Goal: Transaction & Acquisition: Download file/media

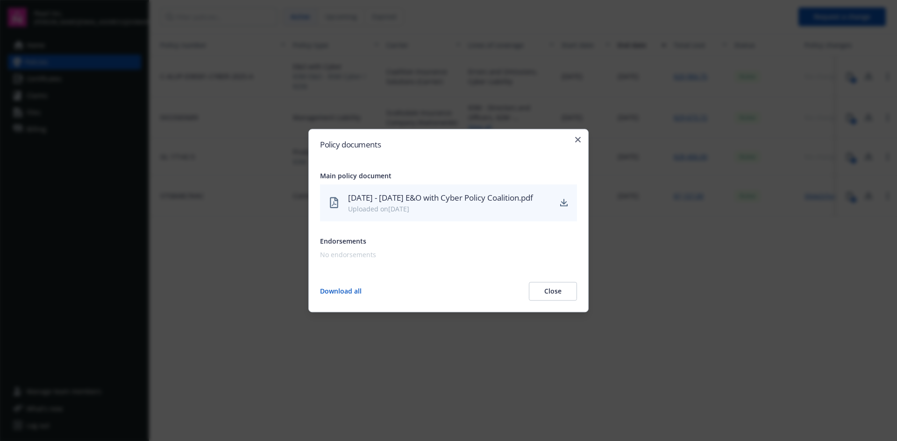
click at [581, 136] on div "Policy documents Main policy document [DATE] - [DATE] E&O with Cyber Policy Coa…" at bounding box center [448, 221] width 280 height 184
click at [576, 142] on h2 "Policy documents" at bounding box center [448, 145] width 257 height 8
click at [576, 137] on icon "button" at bounding box center [578, 140] width 6 height 6
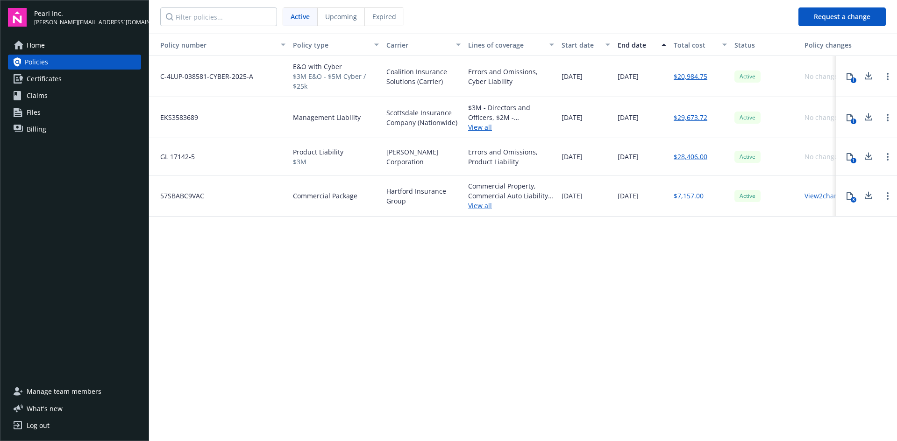
click at [856, 156] on button "1" at bounding box center [849, 157] width 19 height 19
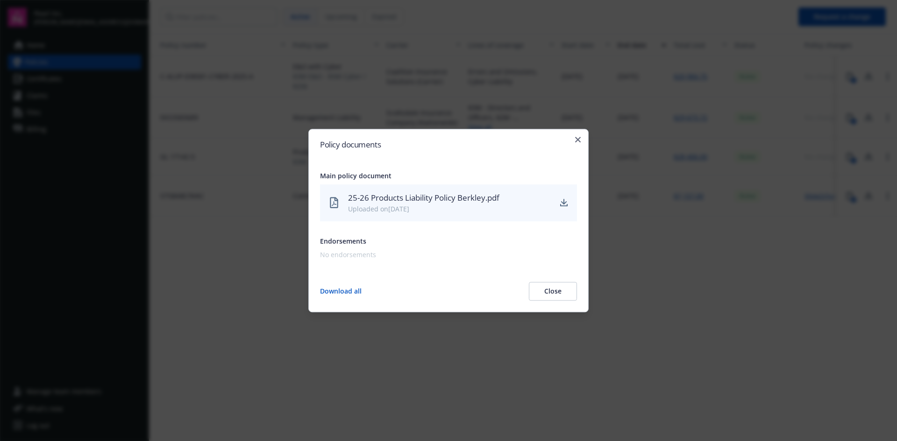
click at [559, 199] on div "25-26 Products Liability Policy Berkley.pdf Uploaded on [DATE]" at bounding box center [448, 202] width 257 height 37
click at [567, 203] on link "download" at bounding box center [563, 203] width 11 height 11
